Goal: Browse casually: Explore the website without a specific task or goal

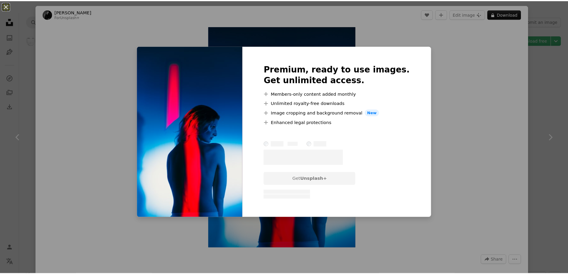
scroll to position [4923, 0]
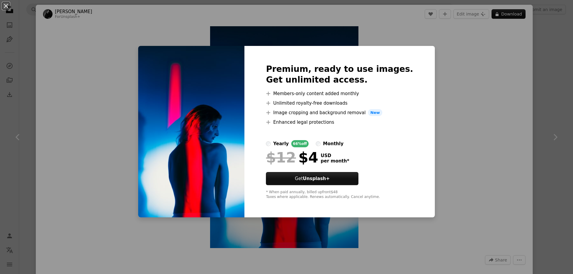
click at [533, 82] on div "An X shape Premium, ready to use images. Get unlimited access. A plus sign Memb…" at bounding box center [286, 137] width 573 height 274
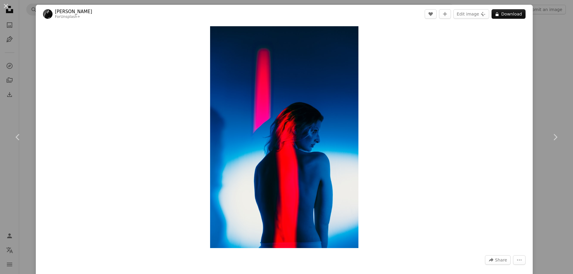
click at [9, 97] on div "An X shape Chevron left Chevron right [PERSON_NAME] For Unsplash+ A heart A plu…" at bounding box center [286, 137] width 573 height 274
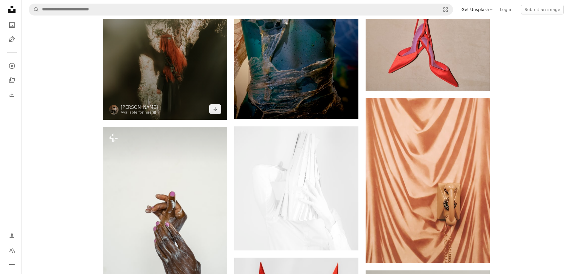
scroll to position [4973, 0]
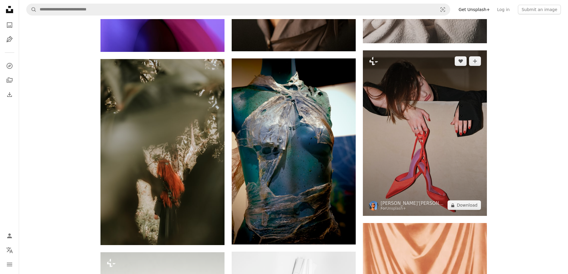
click at [411, 84] on img at bounding box center [425, 133] width 124 height 166
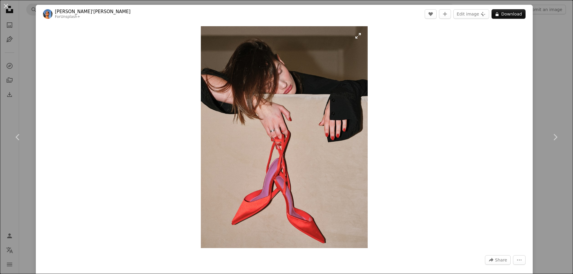
scroll to position [398, 0]
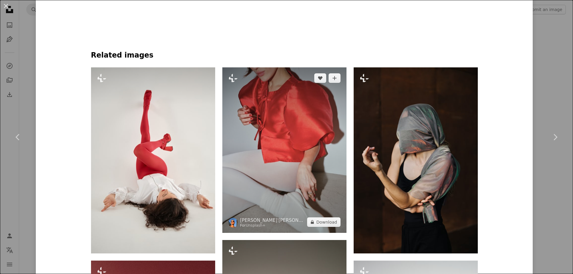
click at [282, 130] on img at bounding box center [284, 150] width 124 height 166
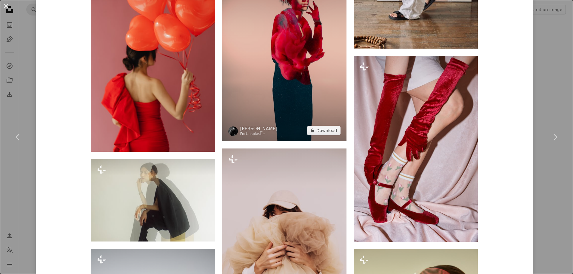
scroll to position [1331, 0]
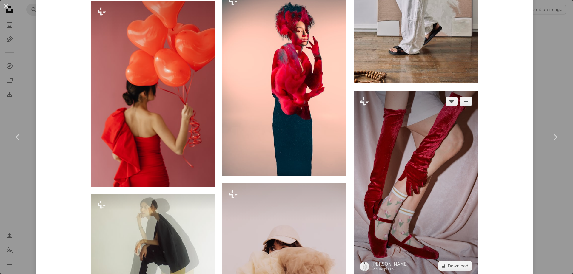
click at [432, 156] on img at bounding box center [416, 184] width 124 height 186
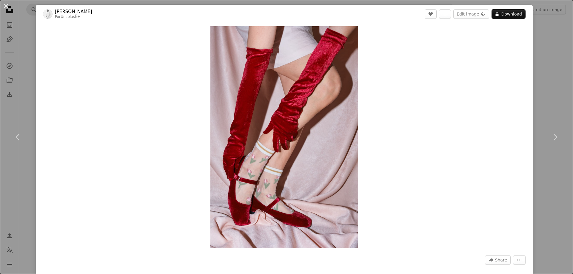
click at [501, 138] on div "Zoom in" at bounding box center [284, 137] width 497 height 228
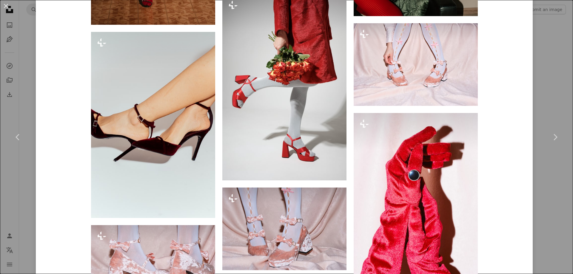
scroll to position [1591, 0]
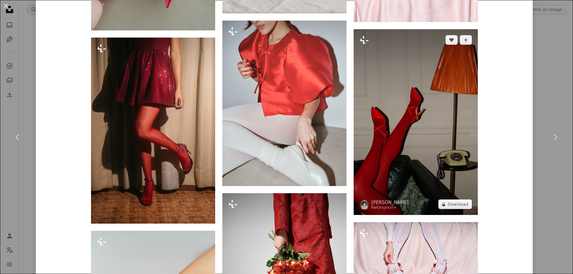
click at [407, 129] on img at bounding box center [416, 122] width 124 height 186
